Goal: Task Accomplishment & Management: Use online tool/utility

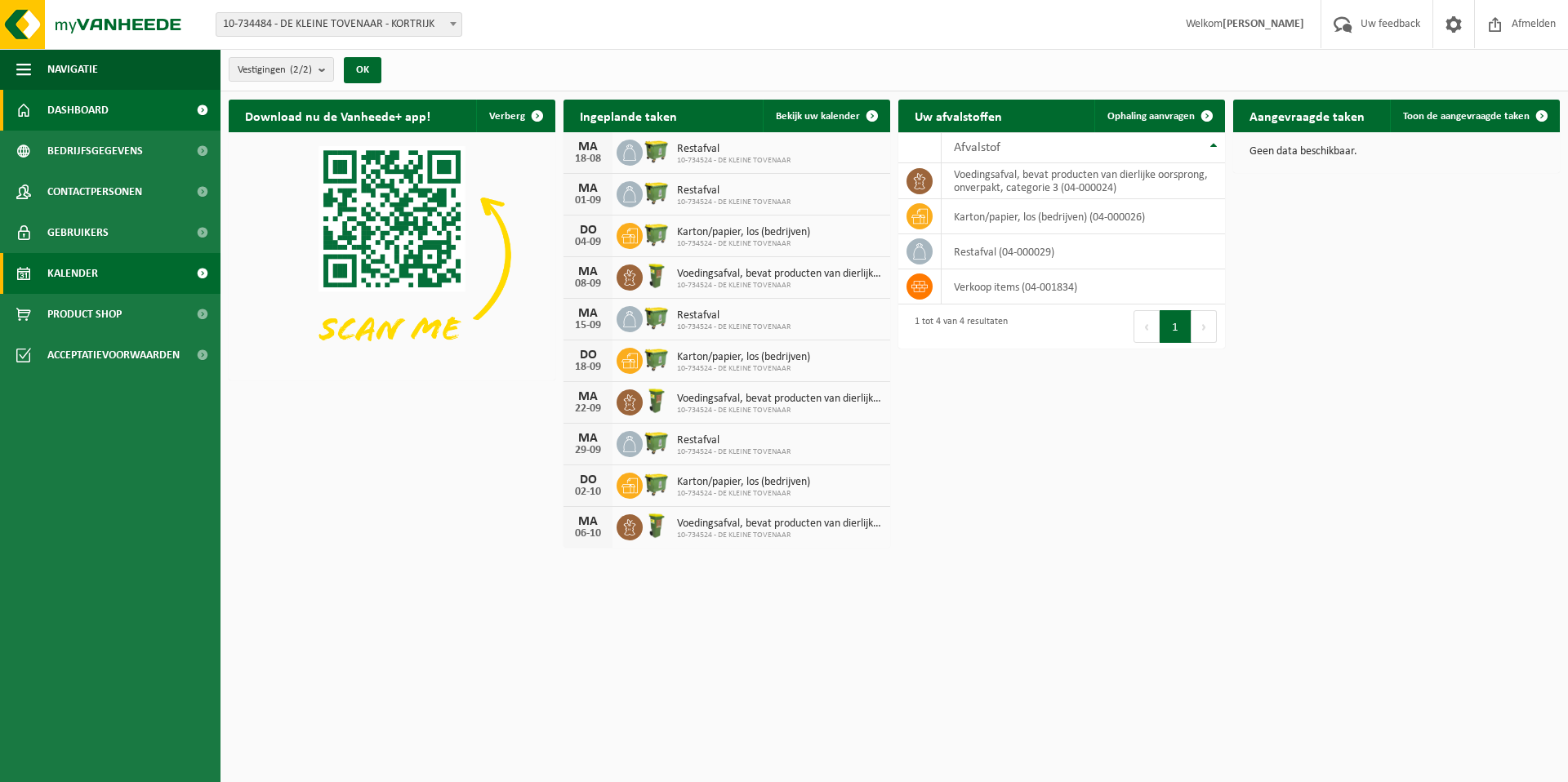
click at [77, 275] on span "Kalender" at bounding box center [73, 273] width 51 height 41
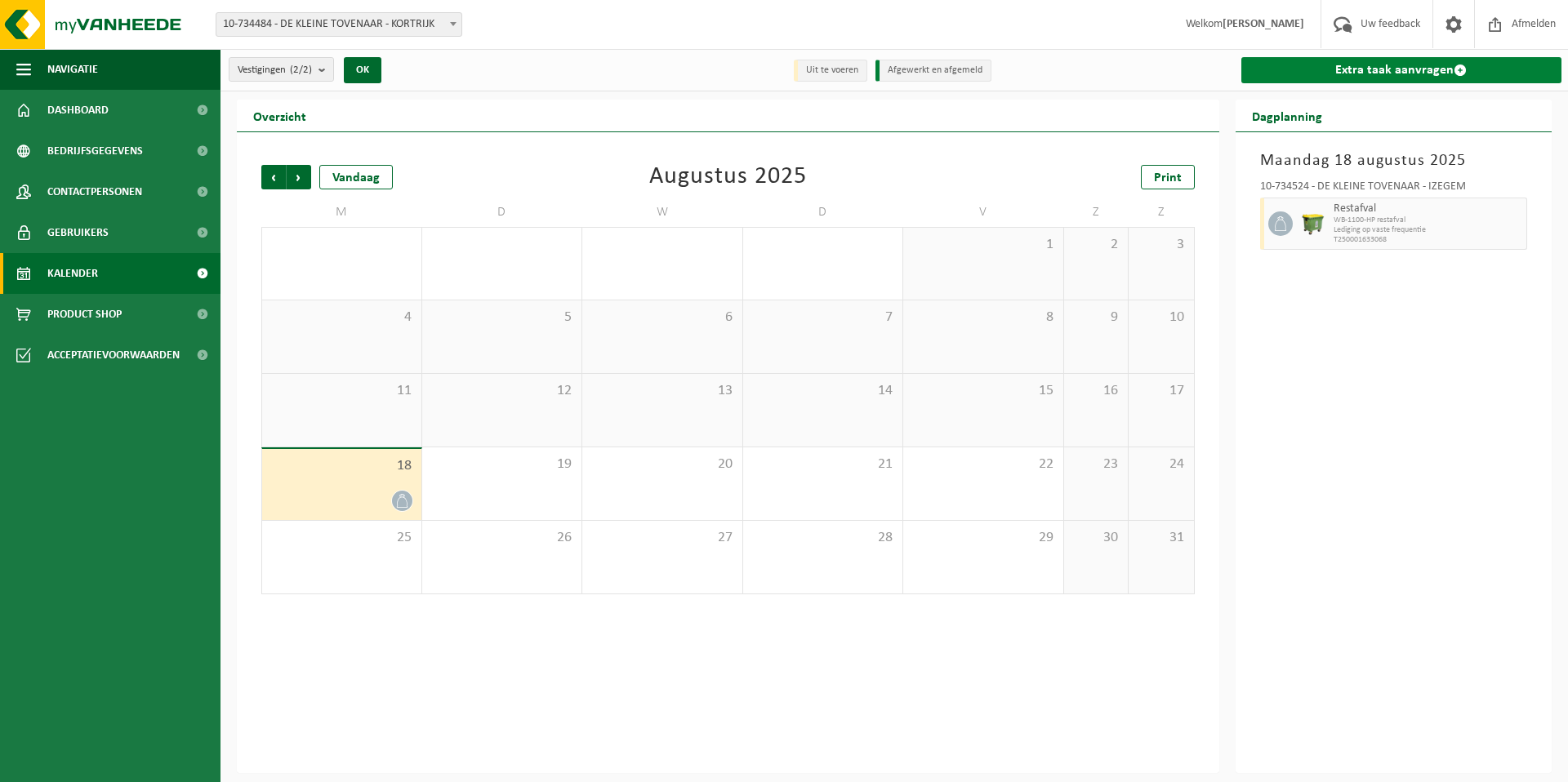
click at [1377, 68] on link "Extra taak aanvragen" at bounding box center [1402, 69] width 321 height 26
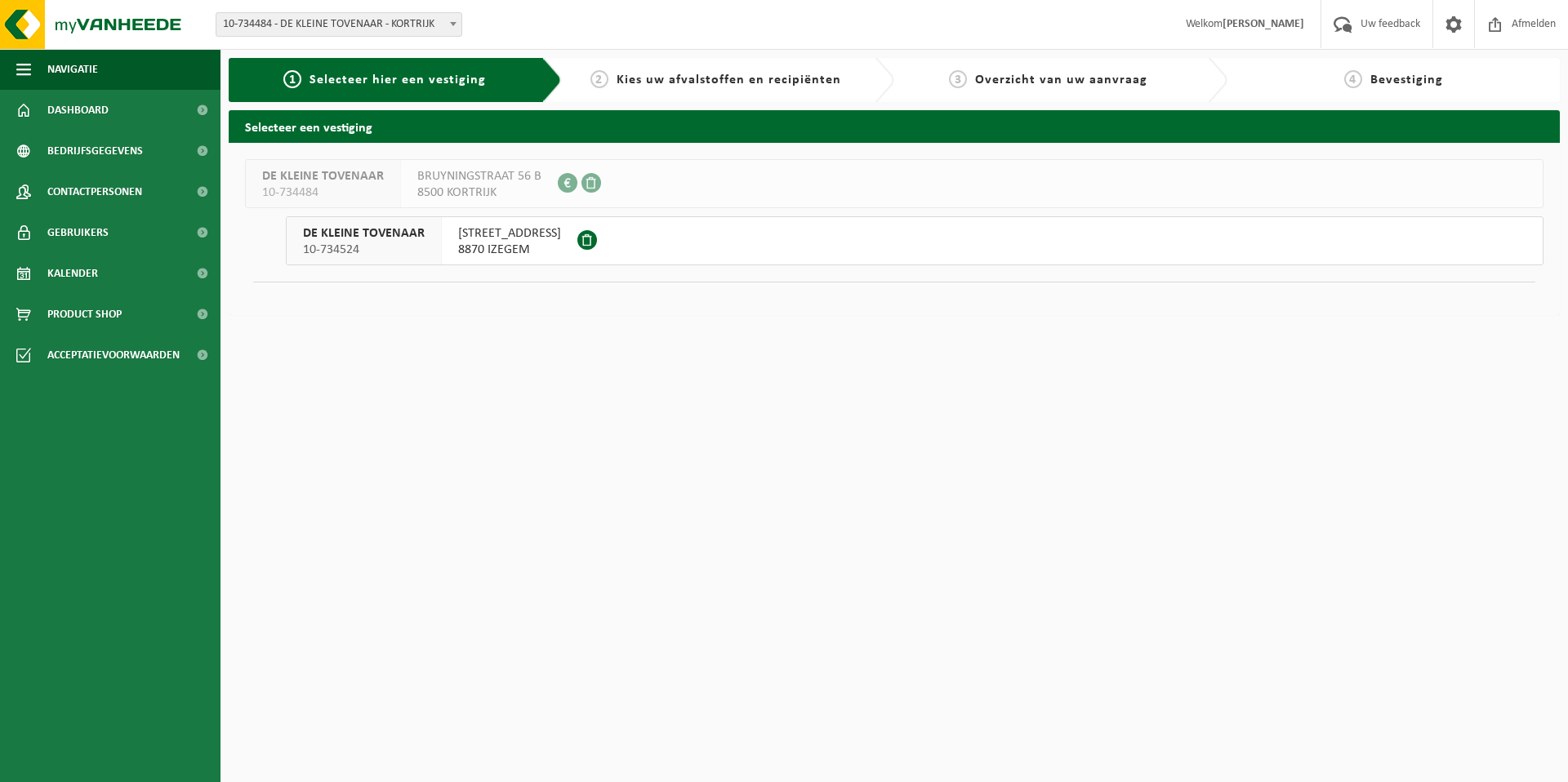
click at [512, 238] on span "TINNENPOTSTRAAT 43" at bounding box center [509, 234] width 103 height 17
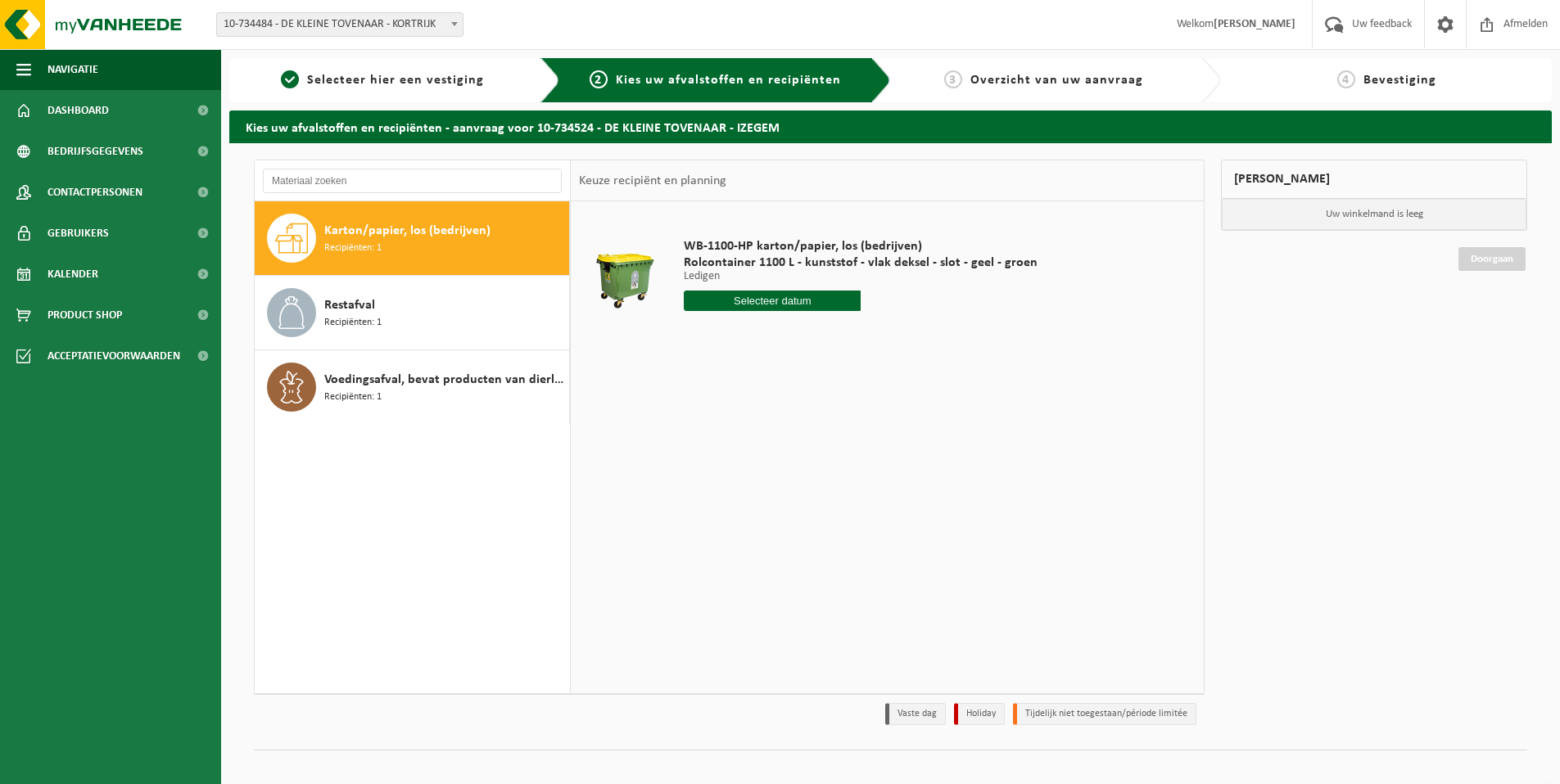
click at [377, 228] on span "Karton/papier, los (bedrijven)" at bounding box center [407, 230] width 167 height 19
click at [762, 302] on input "text" at bounding box center [772, 300] width 177 height 20
click at [783, 471] on div "21" at bounding box center [786, 472] width 28 height 26
type input "Van 2025-08-21"
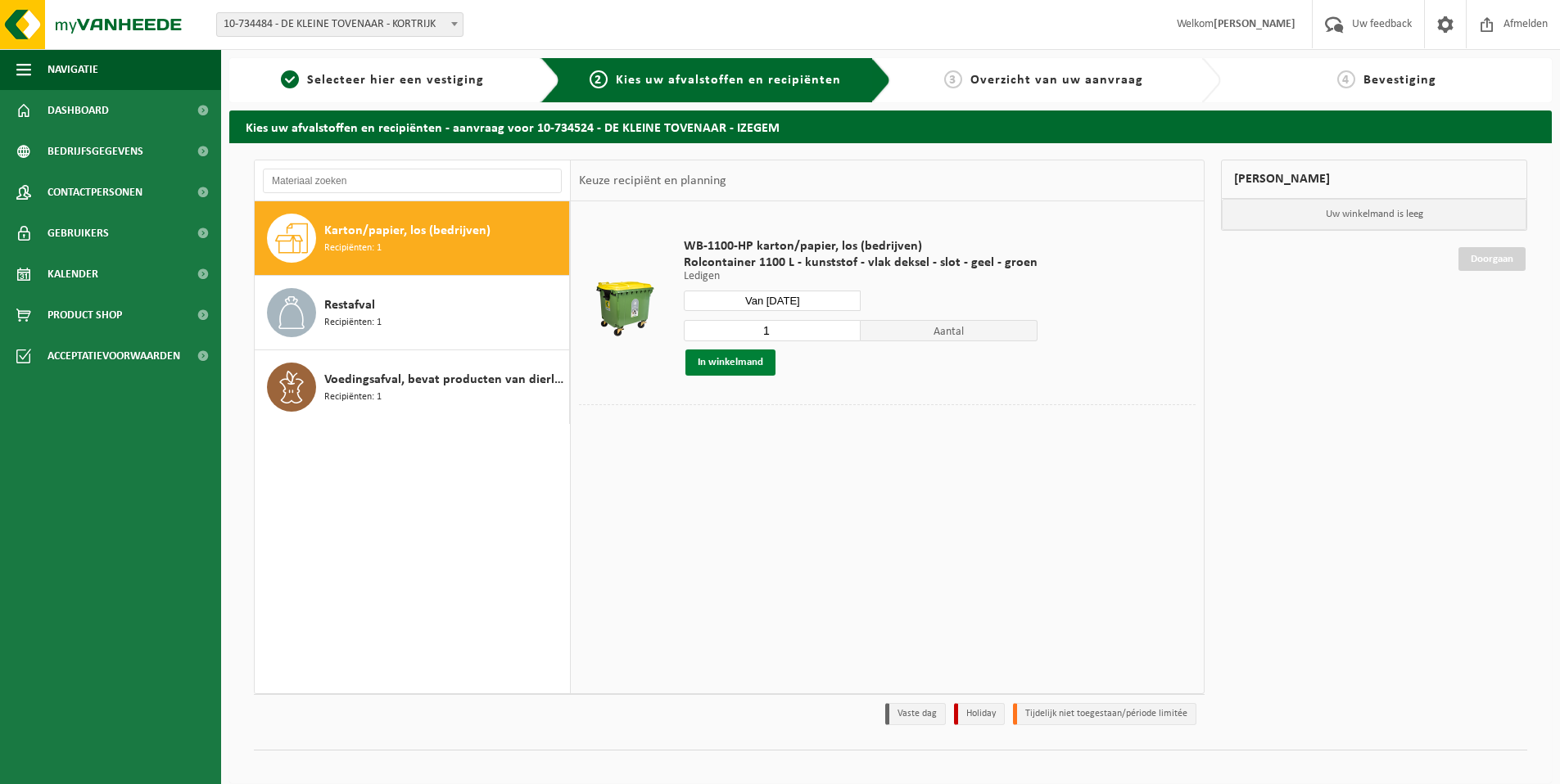
click at [742, 358] on button "In winkelmand" at bounding box center [731, 362] width 90 height 26
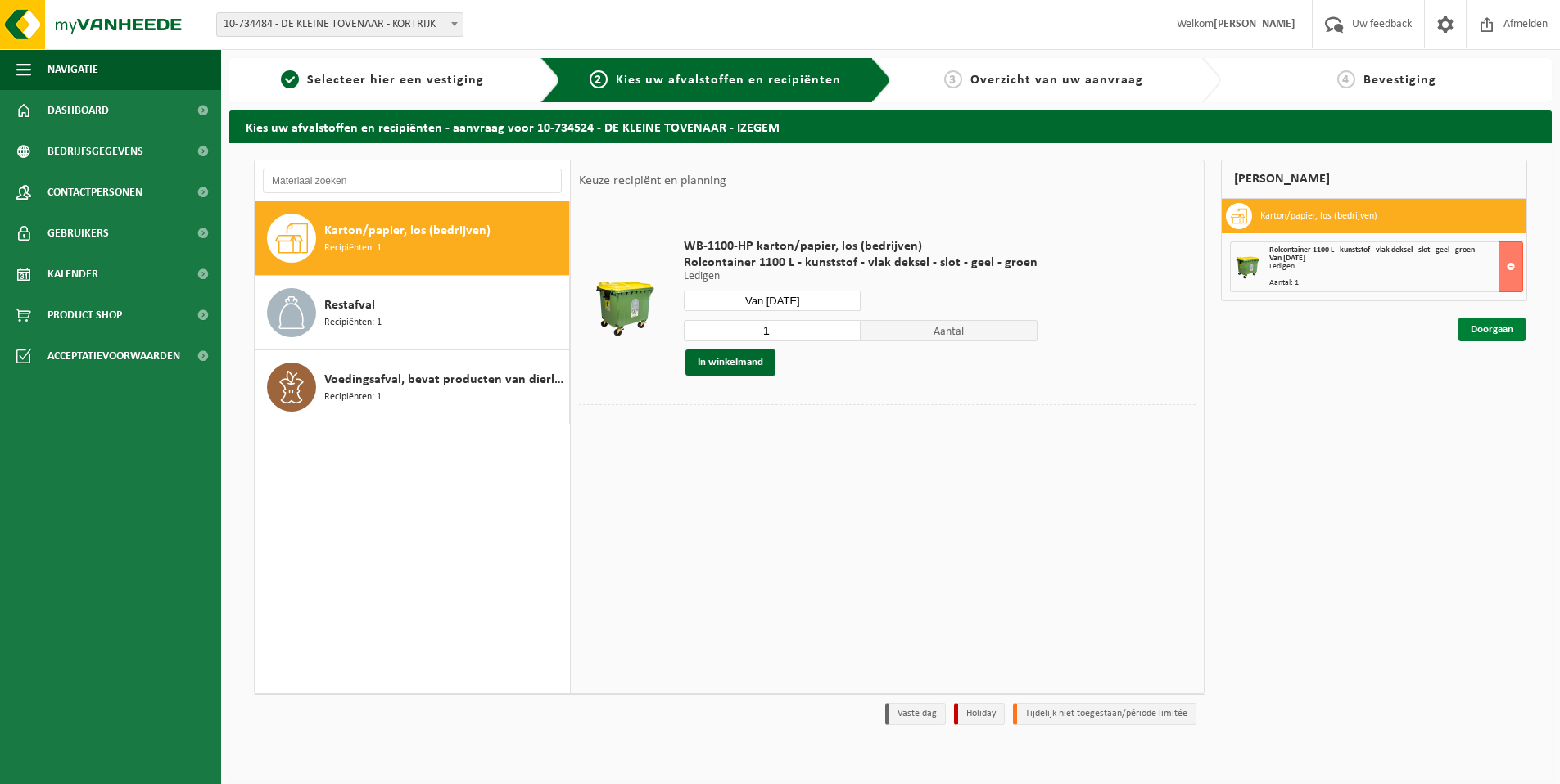
click at [1488, 331] on link "Doorgaan" at bounding box center [1491, 330] width 67 height 23
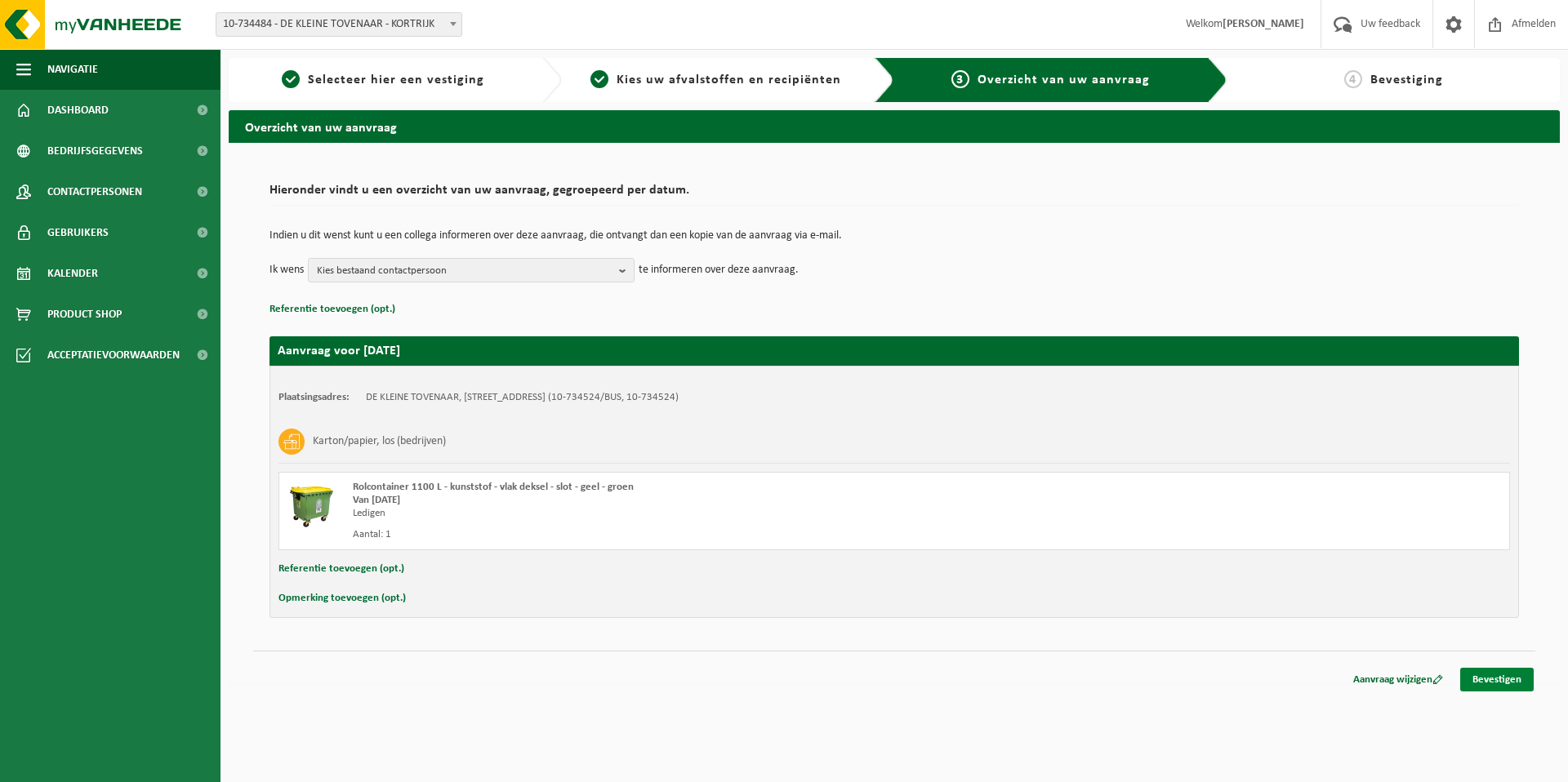
click at [1474, 679] on link "Bevestigen" at bounding box center [1497, 679] width 73 height 23
